Goal: Find specific page/section: Find specific page/section

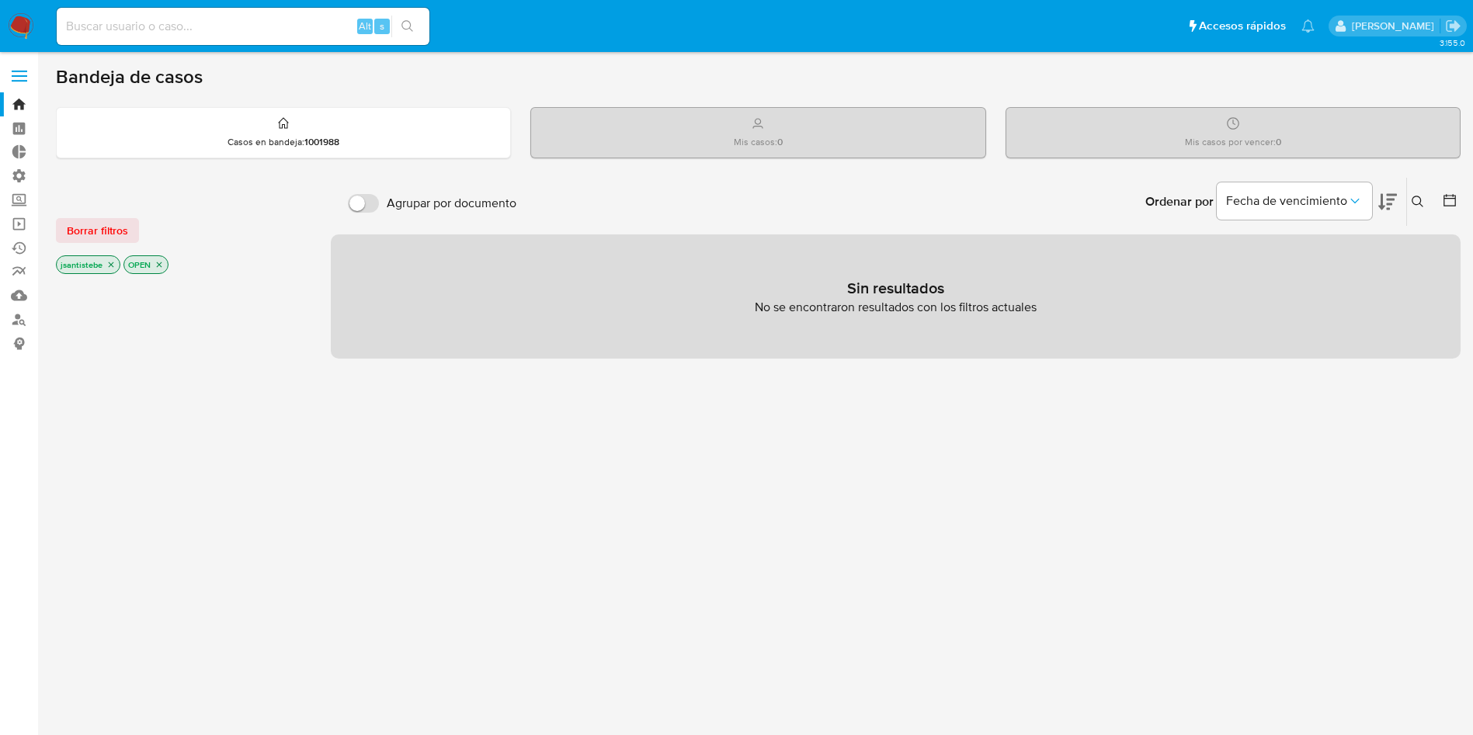
click at [14, 78] on label at bounding box center [19, 76] width 39 height 33
click at [0, 0] on input "checkbox" at bounding box center [0, 0] width 0 height 0
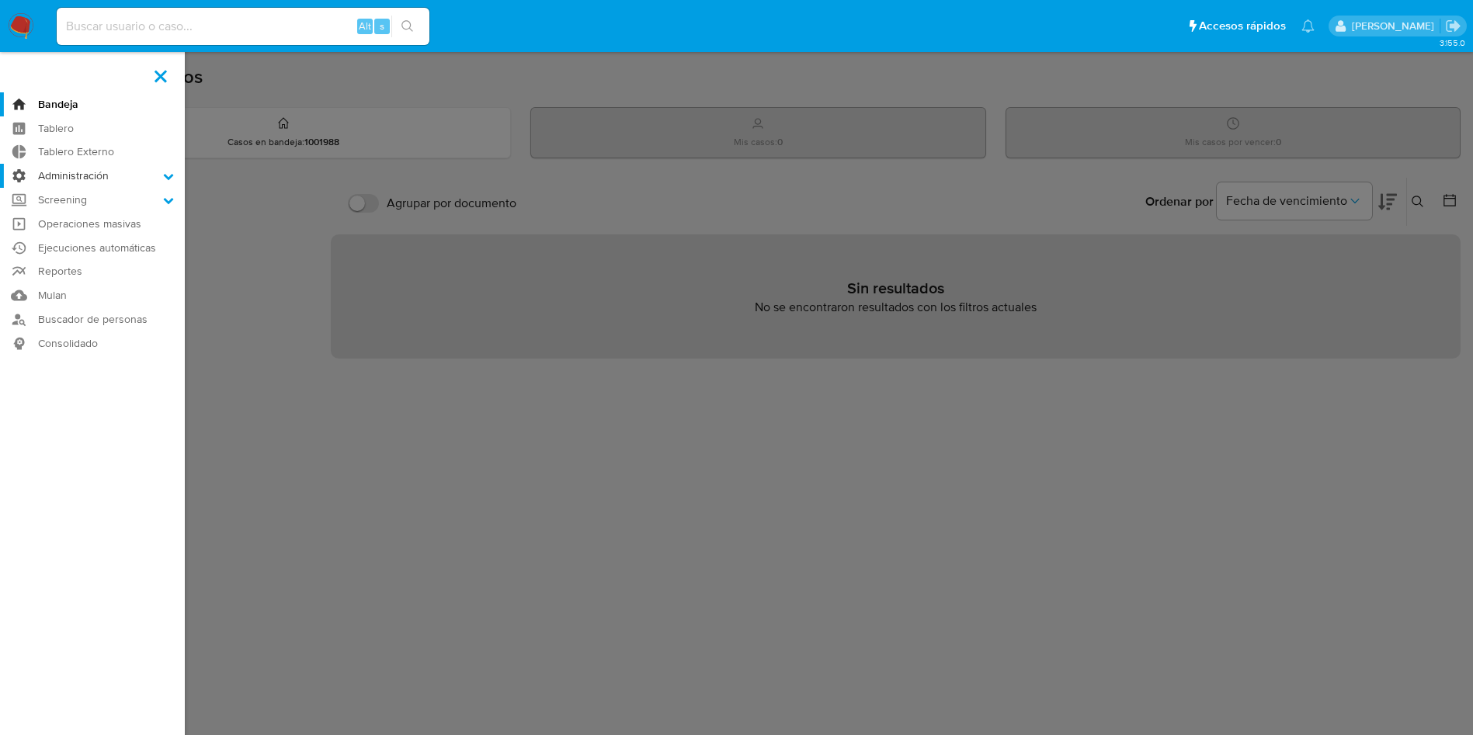
click at [120, 174] on label "Administración" at bounding box center [92, 176] width 185 height 24
click at [0, 0] on input "Administración" at bounding box center [0, 0] width 0 height 0
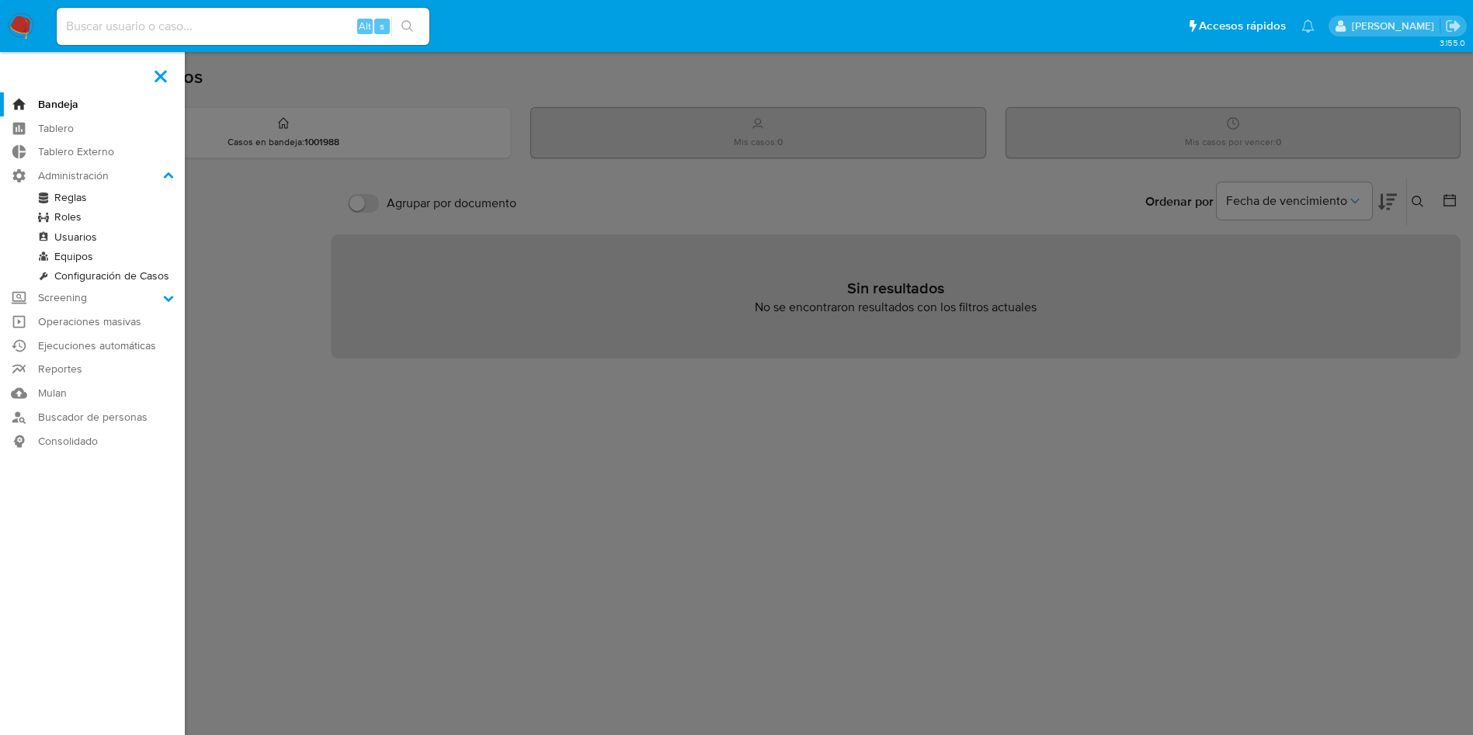
click at [74, 197] on link "Reglas" at bounding box center [92, 197] width 185 height 19
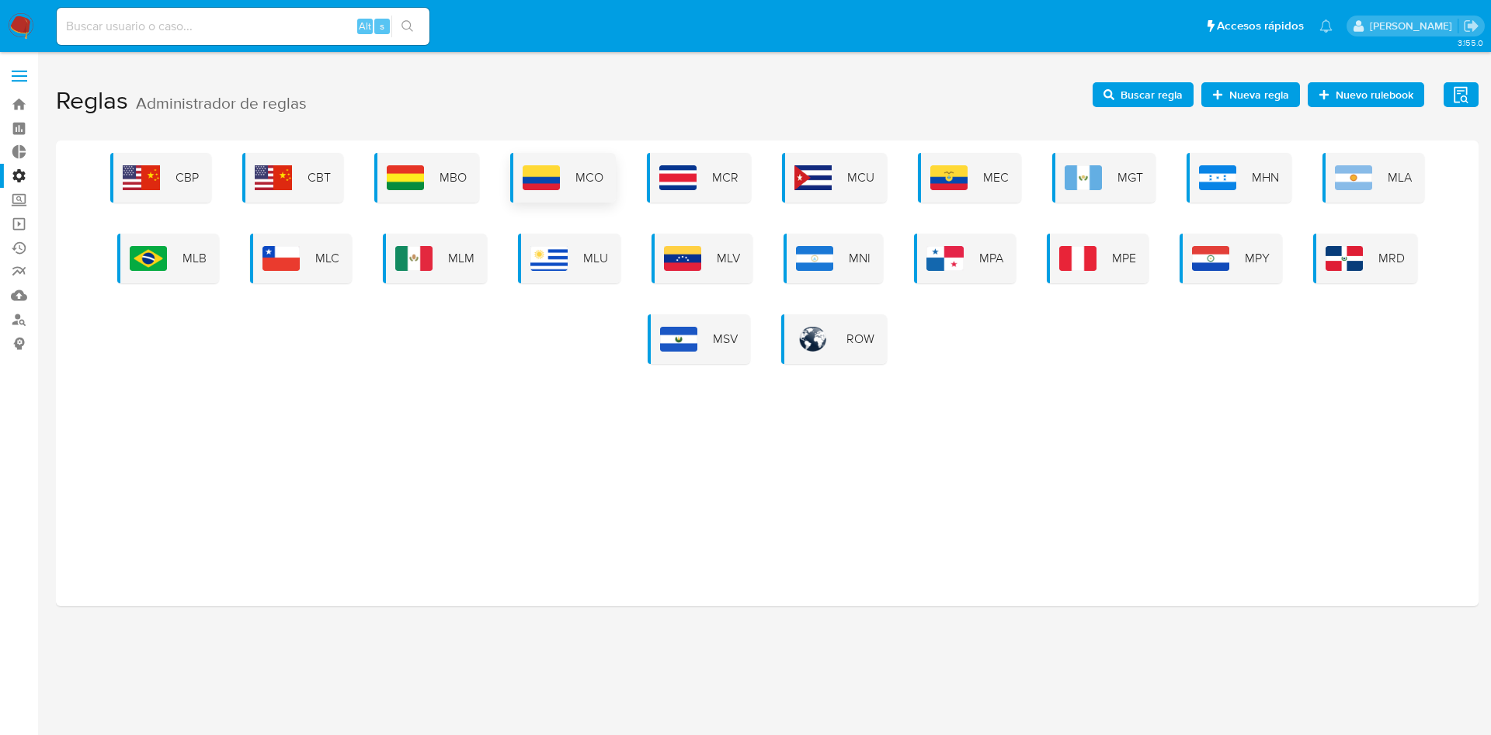
click at [615, 185] on div "MCO" at bounding box center [563, 178] width 106 height 50
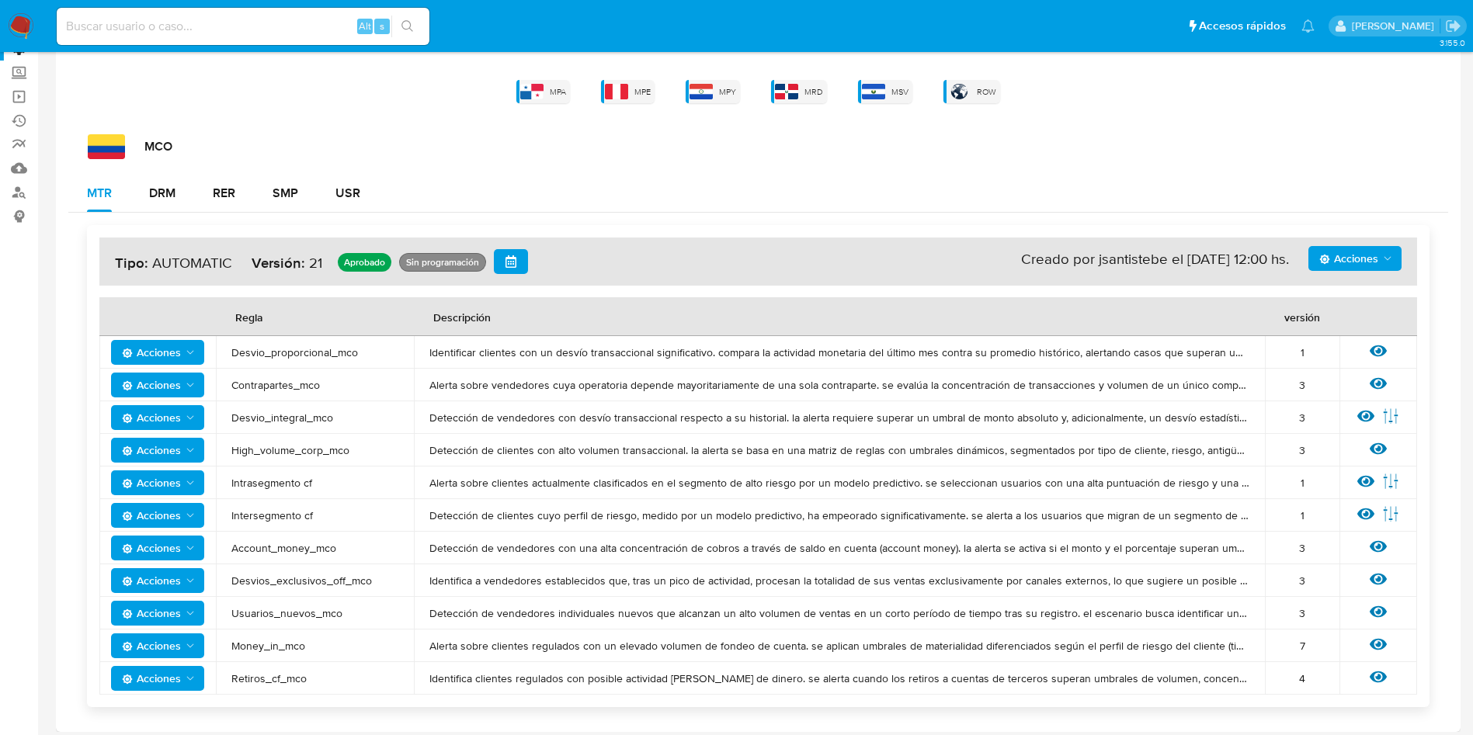
scroll to position [134, 0]
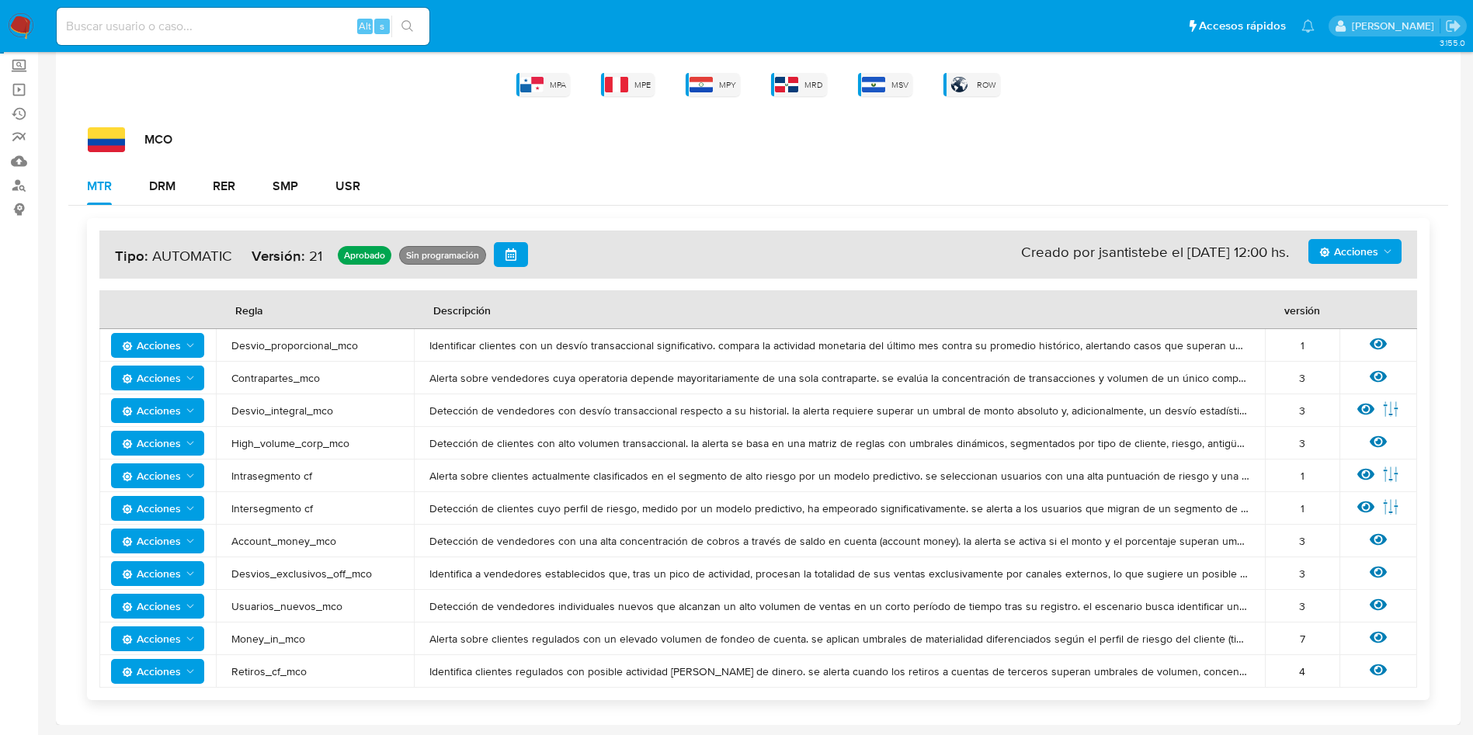
drag, startPoint x: 363, startPoint y: 443, endPoint x: 226, endPoint y: 460, distance: 138.5
click at [226, 460] on tbody "Acciones Desvio_proporcional_mco Identificar clientes con un desvío transaccion…" at bounding box center [758, 508] width 1318 height 359
click at [235, 446] on span "High_volume_corp_mco" at bounding box center [314, 443] width 167 height 14
drag, startPoint x: 229, startPoint y: 446, endPoint x: 363, endPoint y: 443, distance: 134.4
click at [363, 443] on td "High_volume_corp_mco" at bounding box center [315, 443] width 198 height 33
